Goal: Information Seeking & Learning: Understand process/instructions

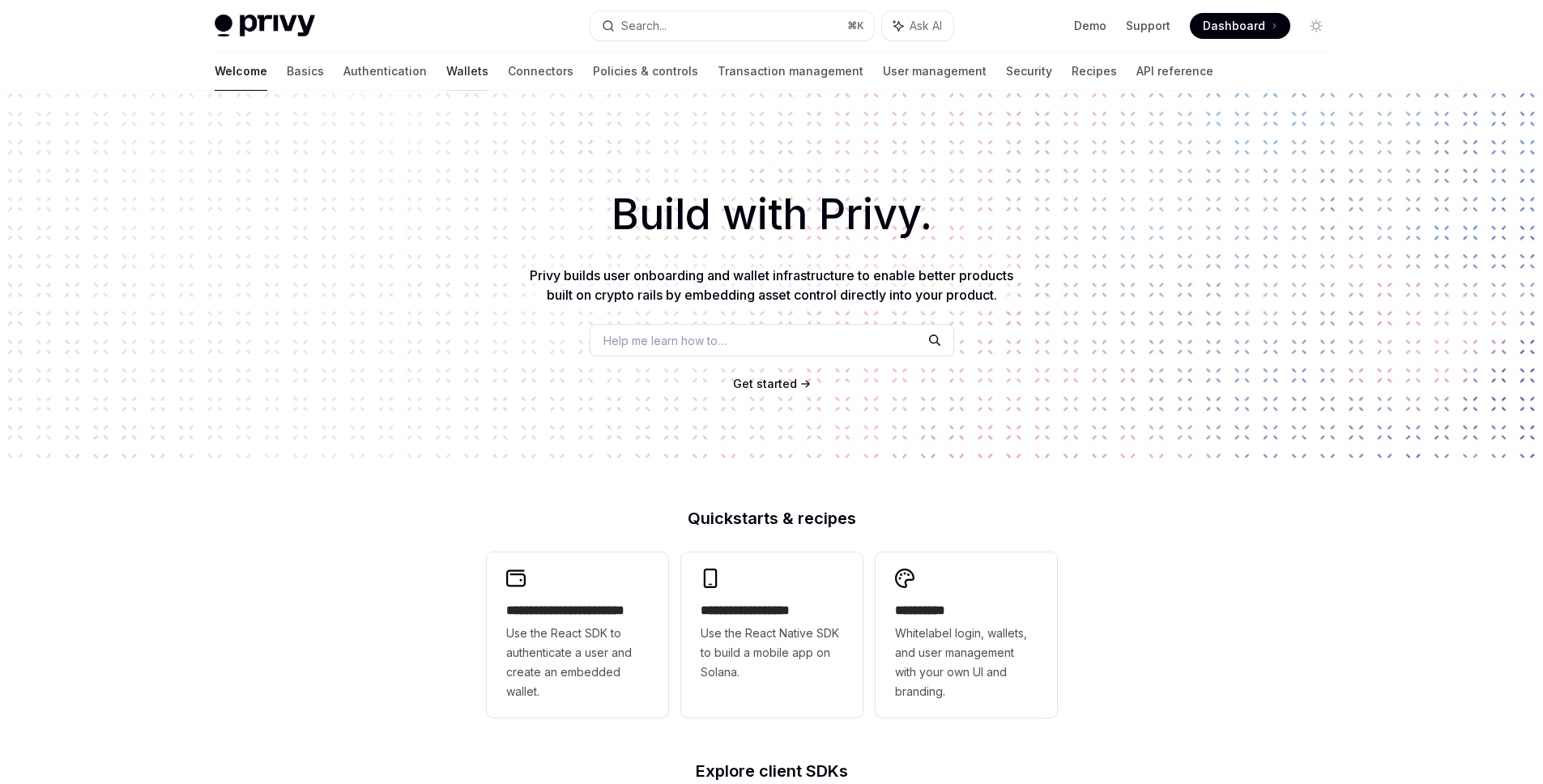
click at [446, 74] on link "Wallets" at bounding box center [467, 71] width 42 height 39
type textarea "*"
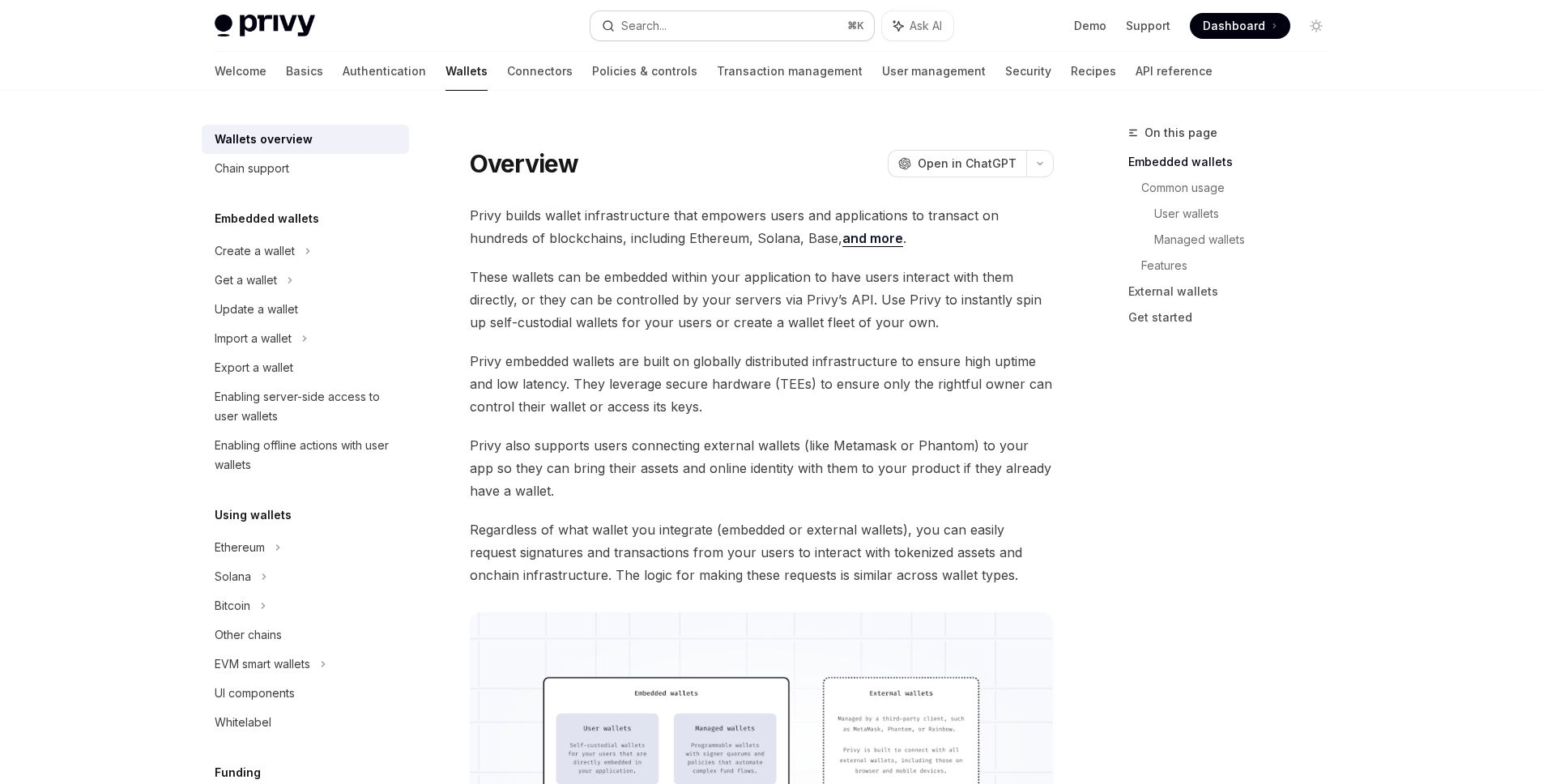
click at [788, 26] on button "Search... ⌘ K" at bounding box center [732, 26] width 284 height 29
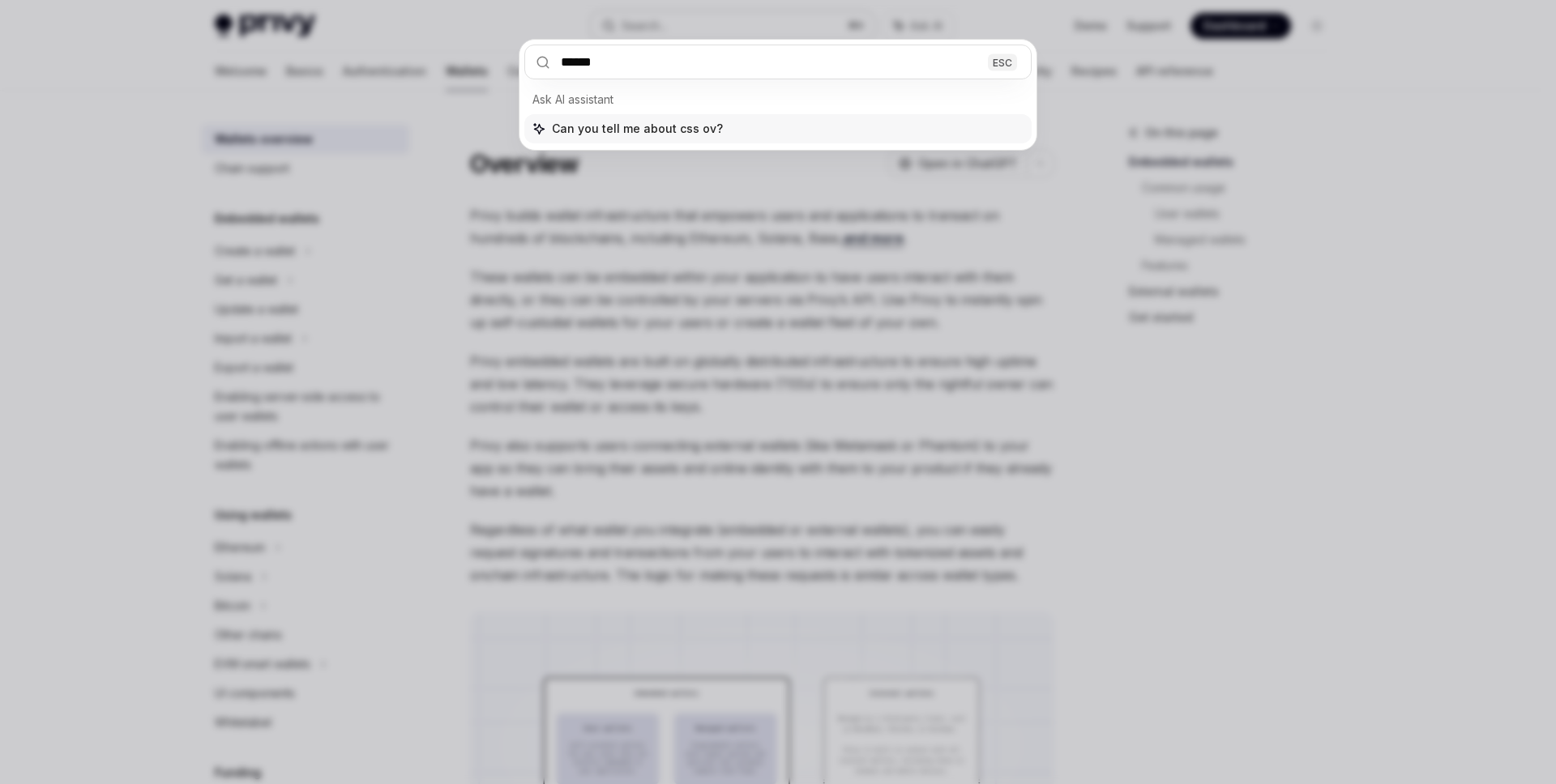
type input "***"
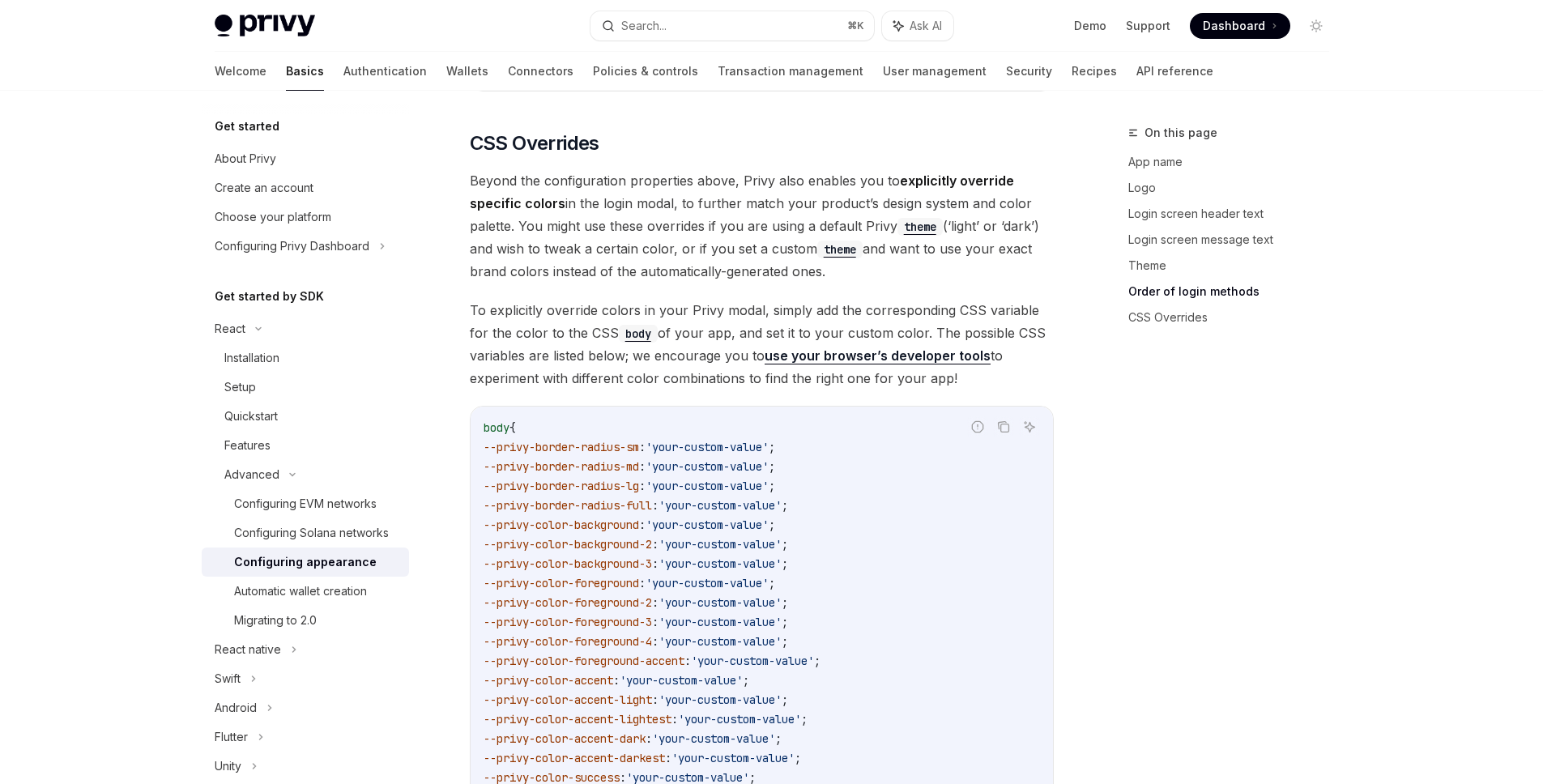
scroll to position [3652, 0]
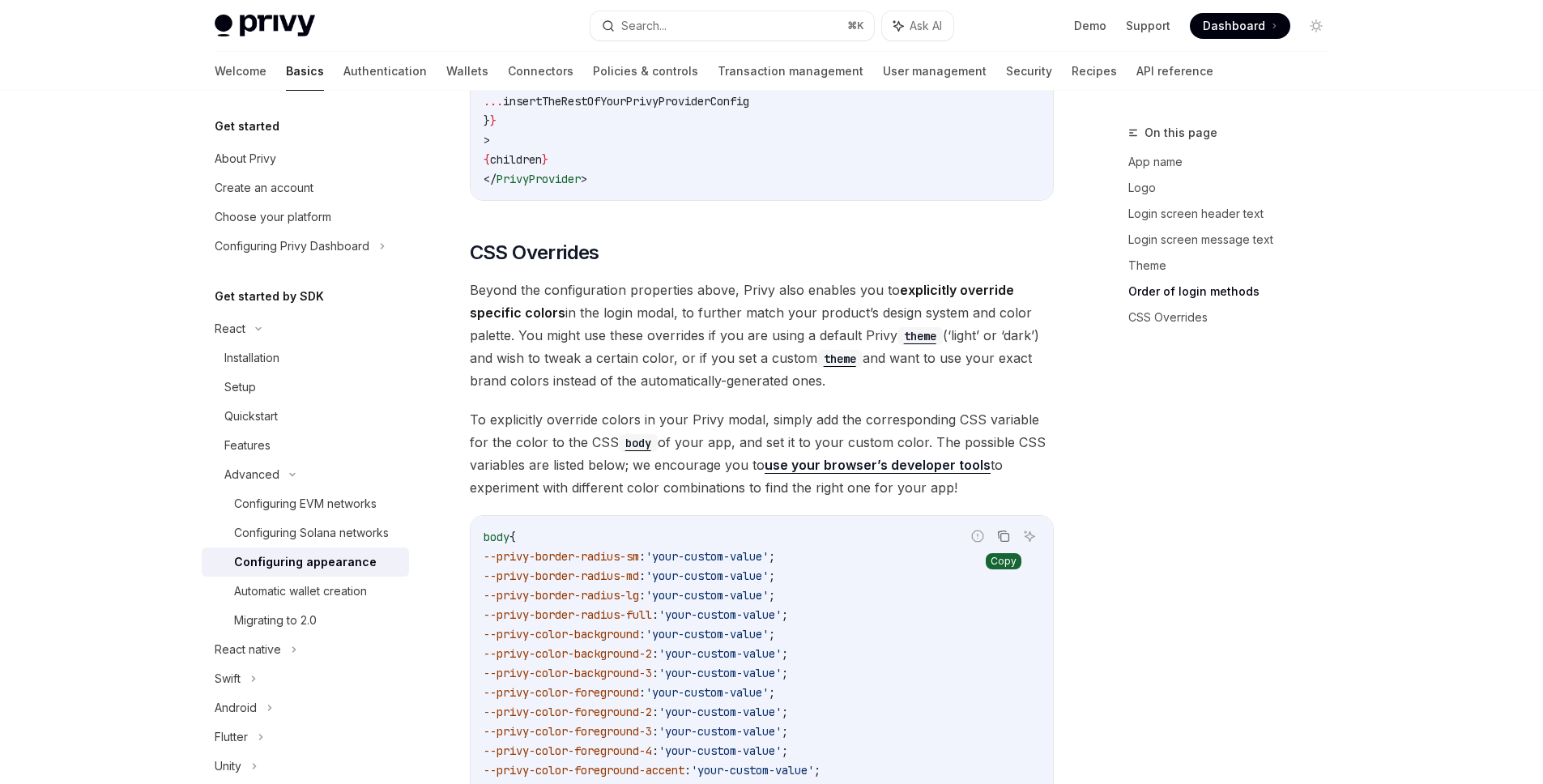
click at [1009, 525] on button "Copy the contents from the code block" at bounding box center [1003, 536] width 21 height 21
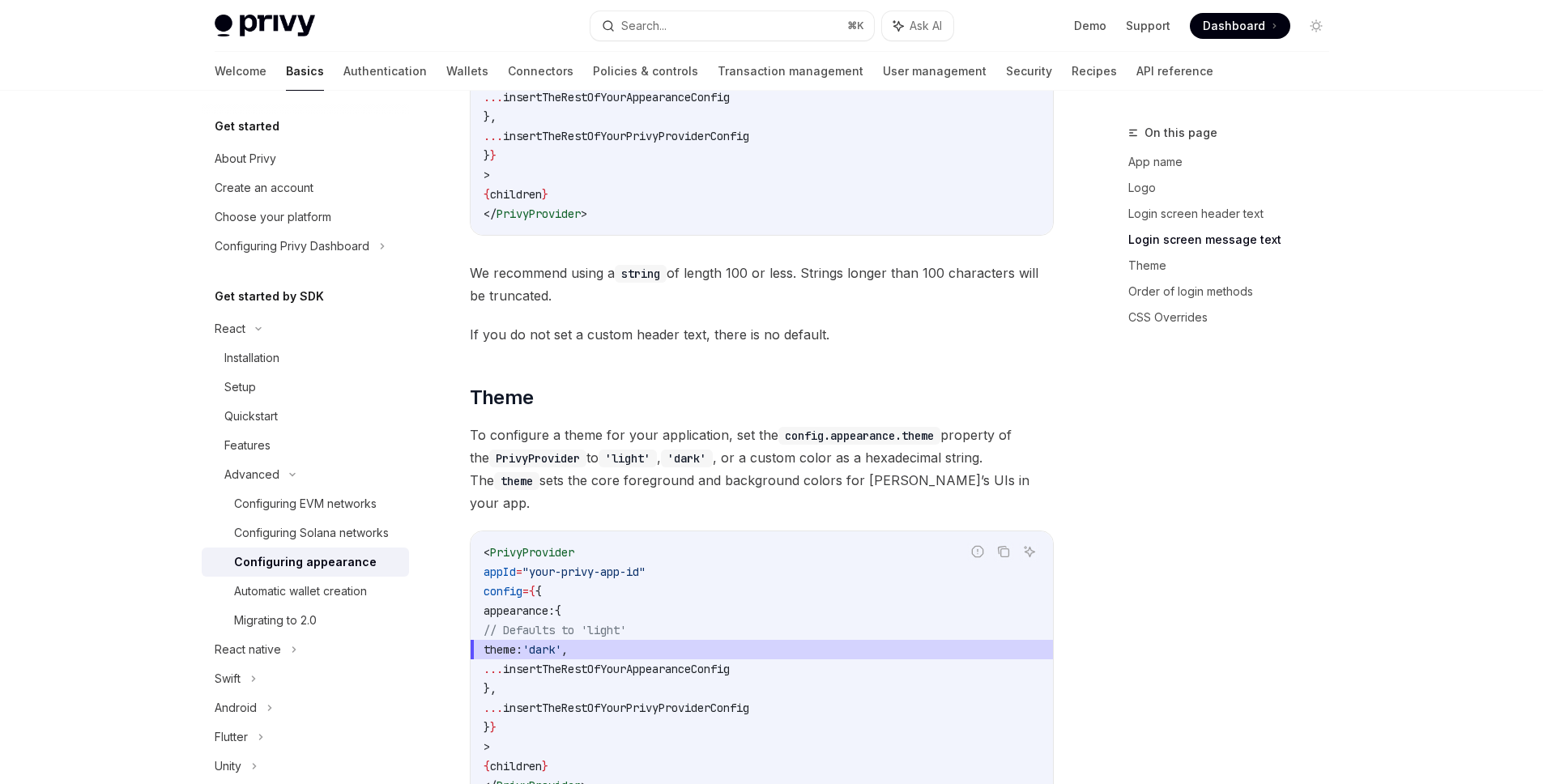
scroll to position [2043, 0]
click at [693, 422] on span "To configure a theme for your application, set the config.appearance.theme prop…" at bounding box center [762, 467] width 584 height 91
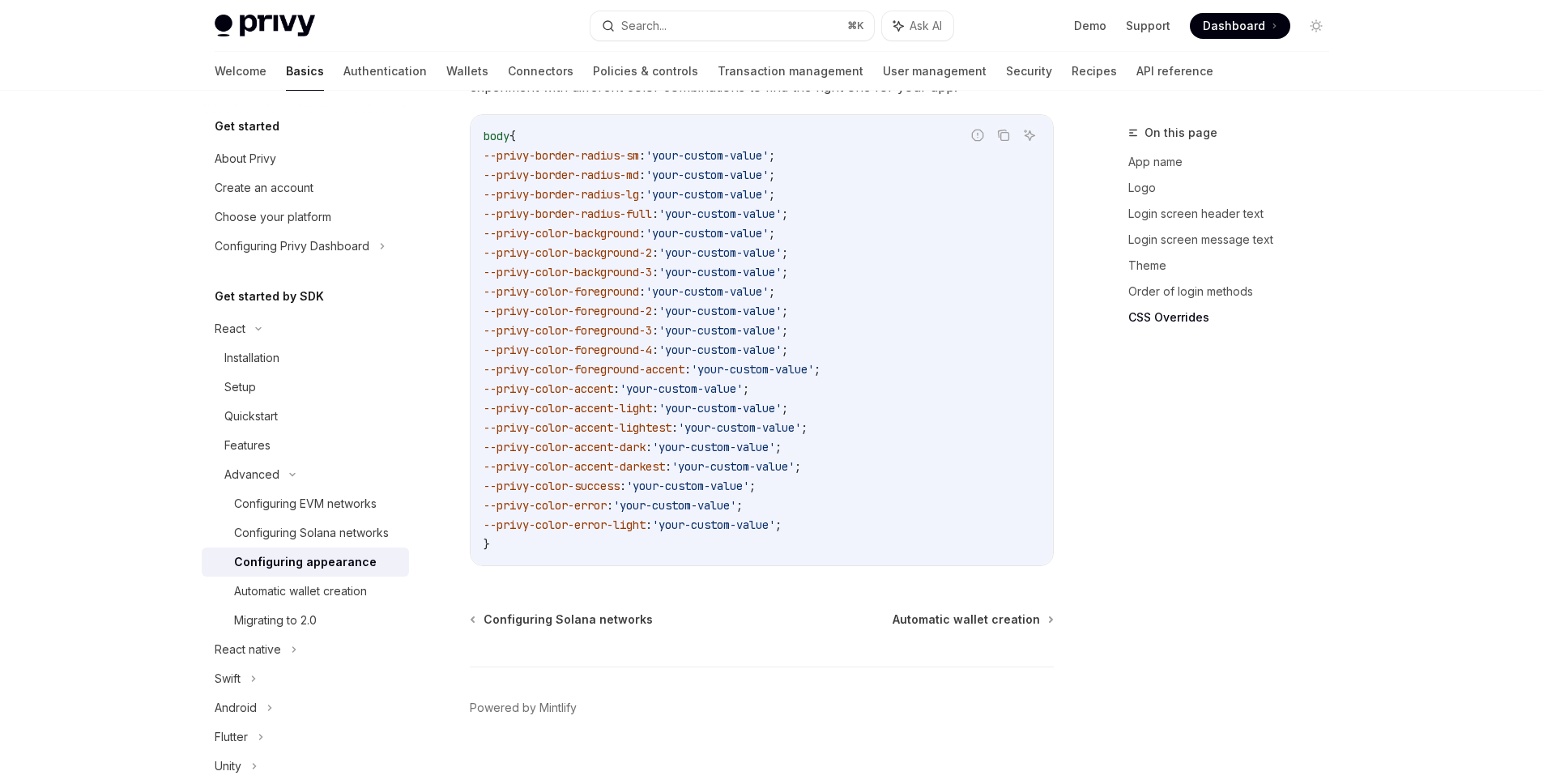
scroll to position [3743, 0]
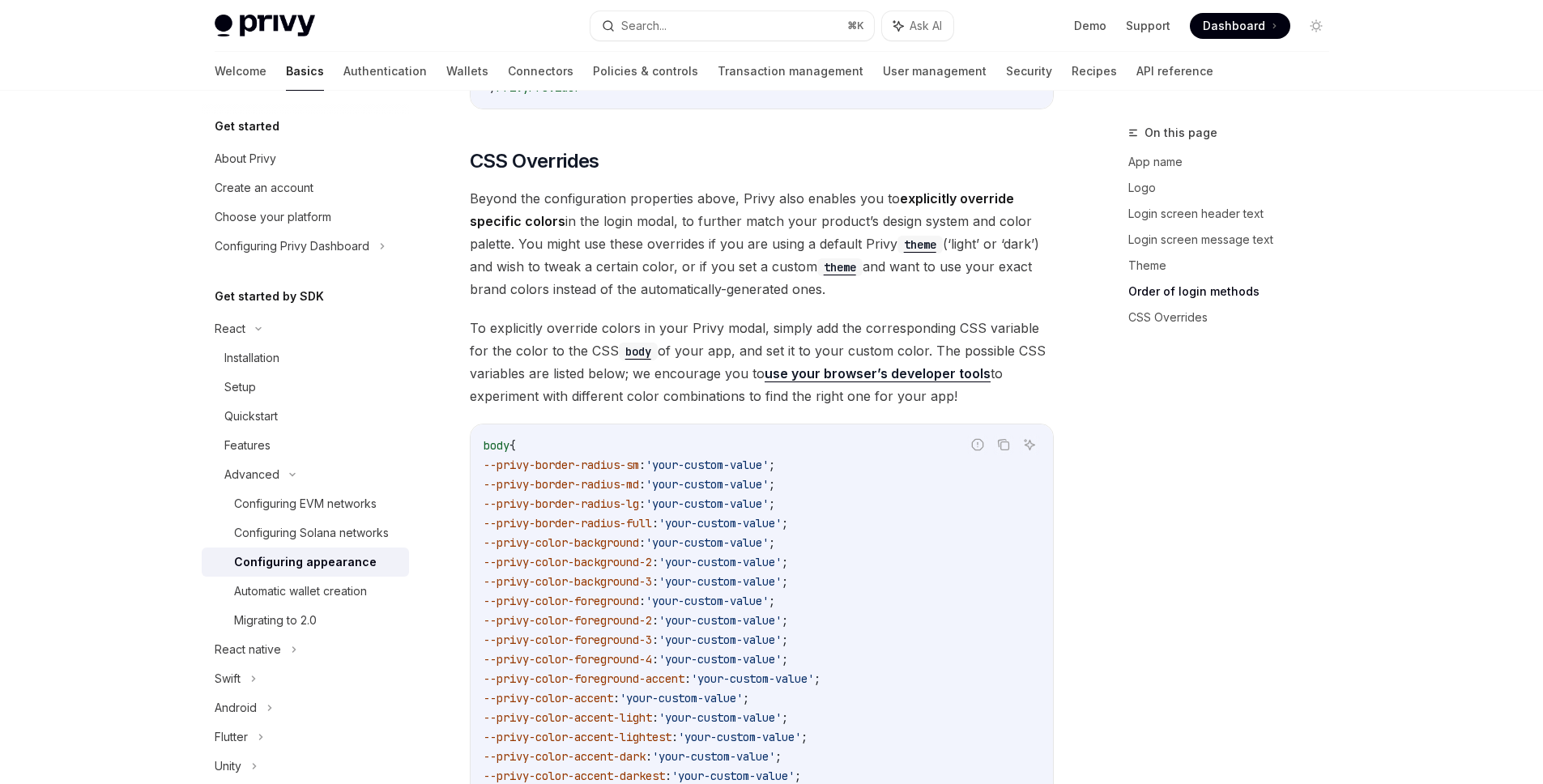
type textarea "*"
